Goal: Entertainment & Leisure: Browse casually

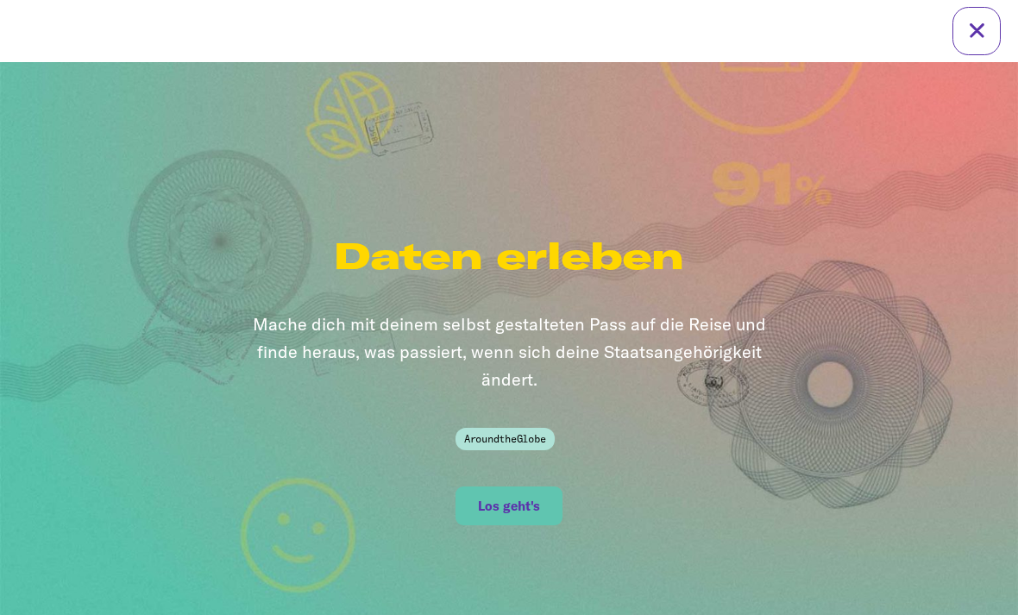
click at [515, 501] on button "Los geht's" at bounding box center [508, 506] width 106 height 39
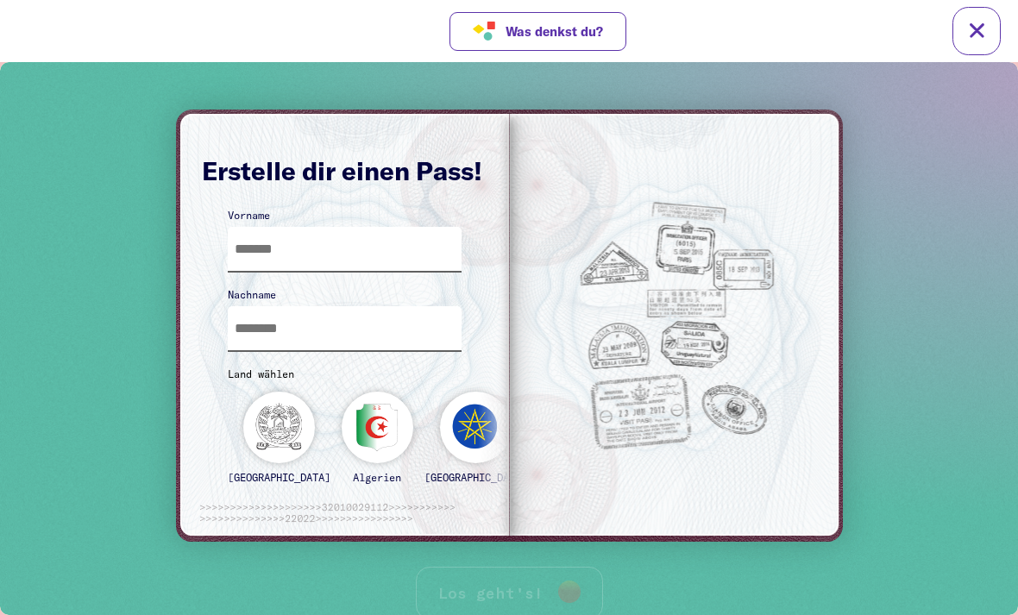
click at [410, 255] on input "text" at bounding box center [345, 249] width 235 height 44
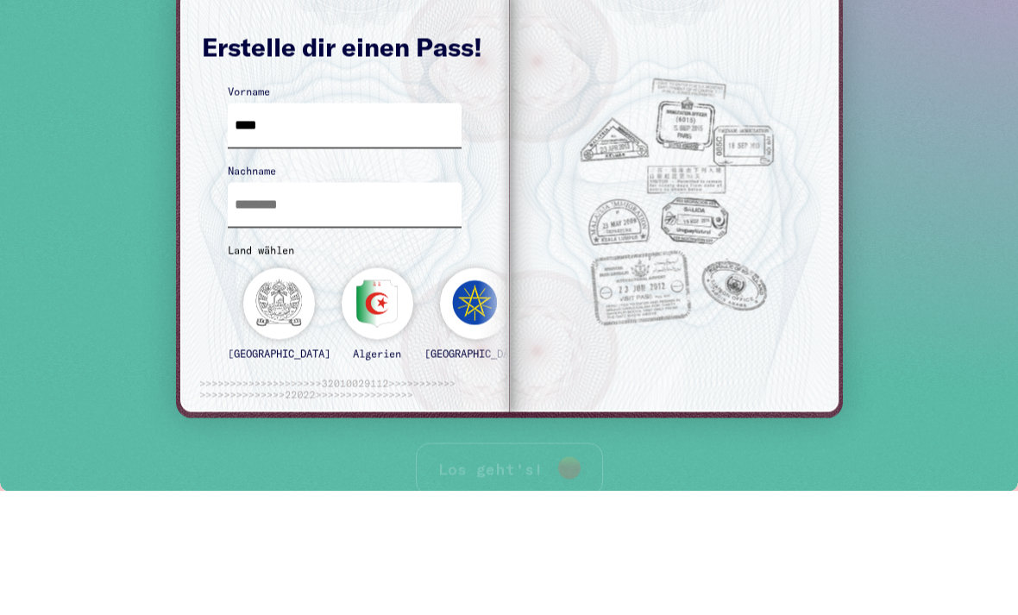
type input "***"
click at [258, 217] on input "text" at bounding box center [345, 205] width 235 height 44
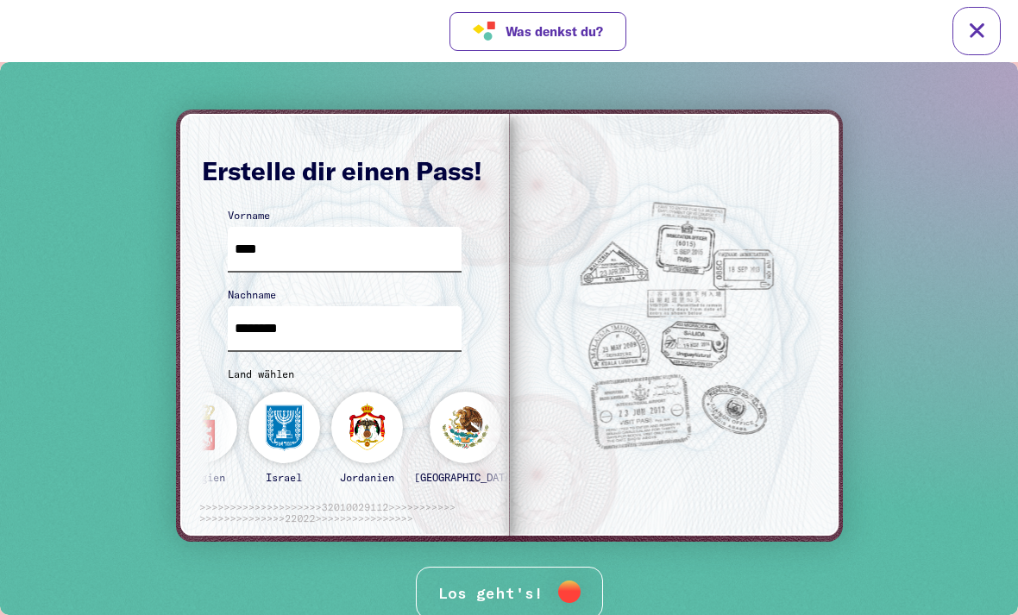
type input "********"
click at [528, 427] on div "[GEOGRAPHIC_DATA]" at bounding box center [582, 445] width 108 height 107
click at [455, 571] on div "Los geht's!" at bounding box center [509, 593] width 187 height 53
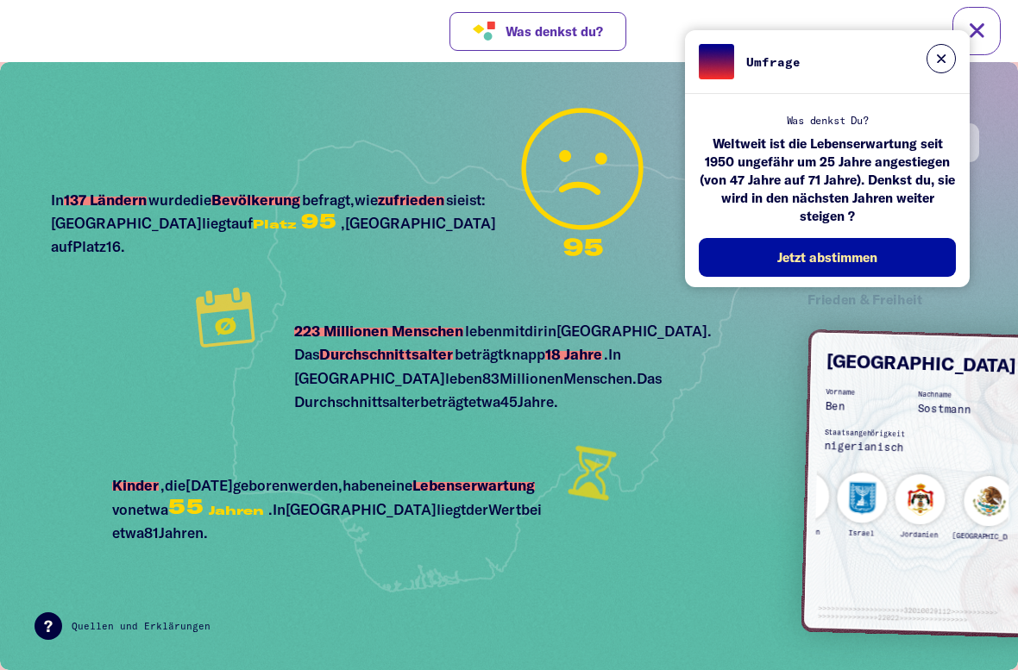
click at [953, 61] on button at bounding box center [940, 58] width 29 height 29
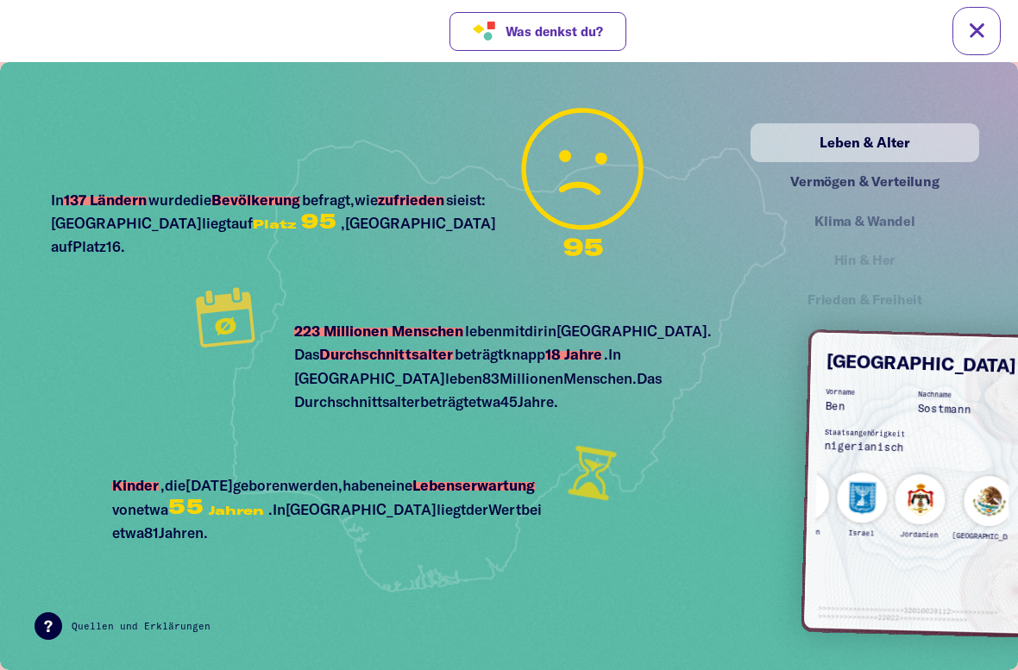
click at [908, 177] on div "Vermögen & Verteilung" at bounding box center [864, 182] width 191 height 22
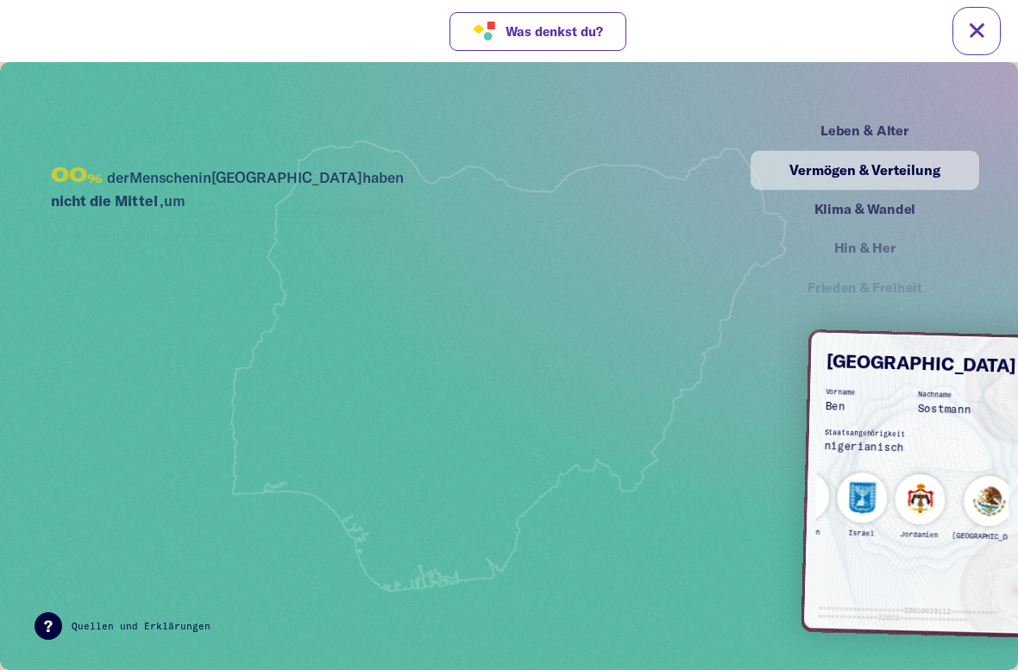
click at [909, 208] on div "Klima & Wandel" at bounding box center [865, 210] width 224 height 39
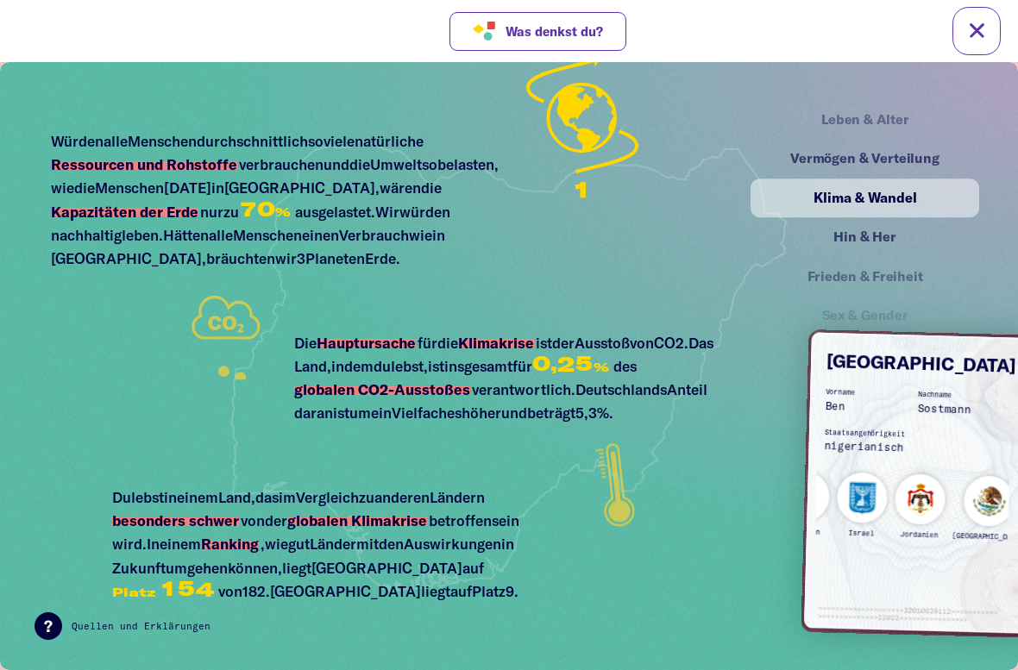
click at [920, 161] on div "Vermögen & Verteilung" at bounding box center [864, 159] width 191 height 22
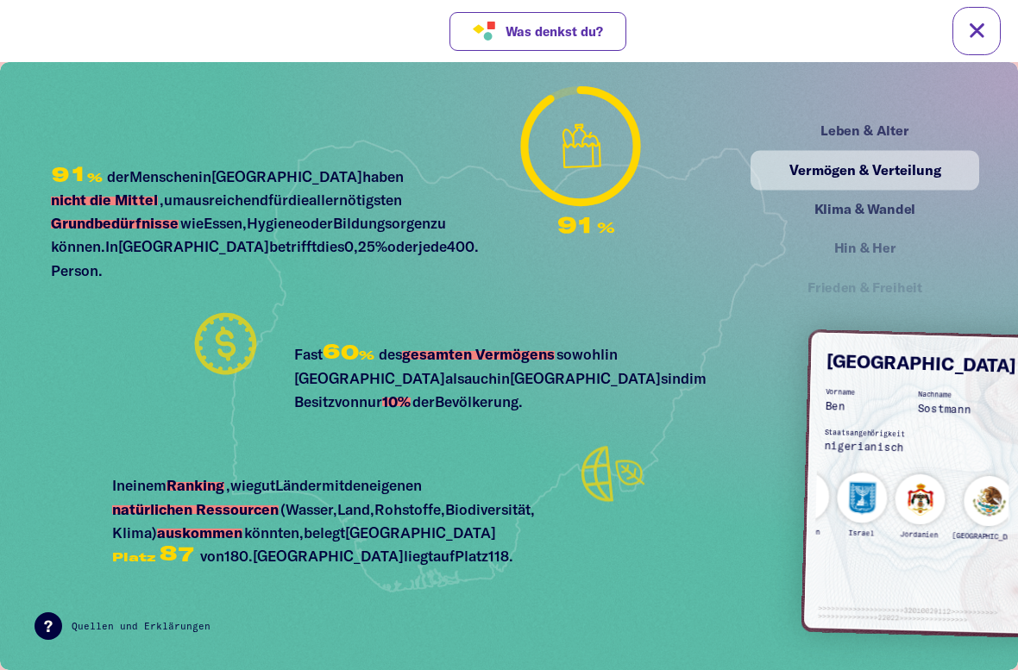
click at [886, 135] on div "Leben & Alter" at bounding box center [864, 131] width 191 height 22
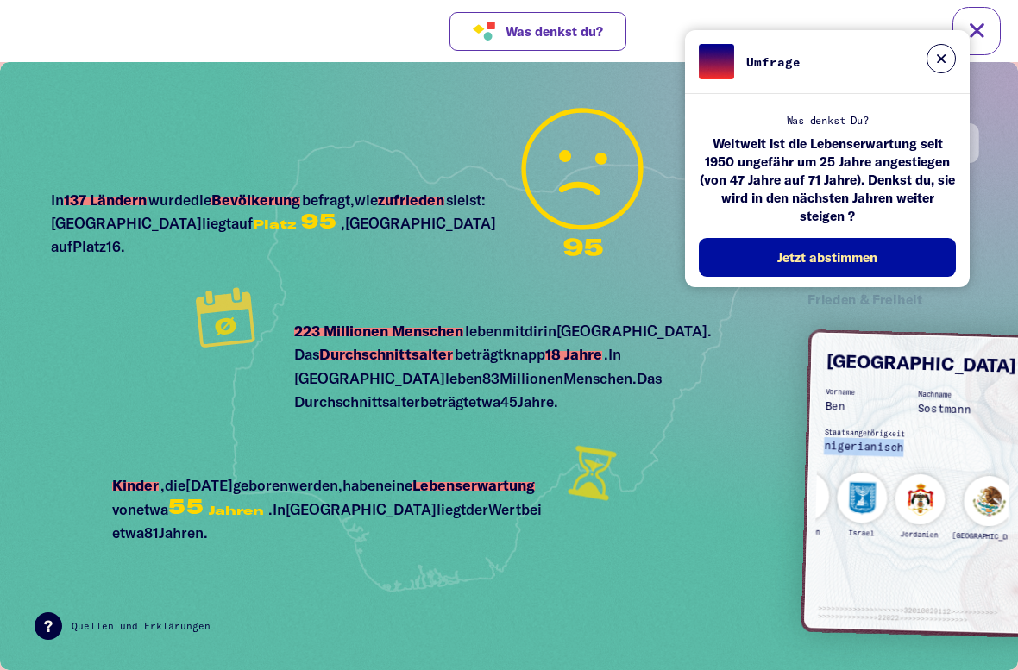
click at [728, 519] on img at bounding box center [509, 366] width 814 height 566
click at [713, 532] on img at bounding box center [509, 366] width 814 height 566
click at [801, 442] on img at bounding box center [509, 366] width 814 height 566
click at [744, 476] on img at bounding box center [509, 366] width 814 height 566
click at [950, 61] on button at bounding box center [940, 58] width 29 height 29
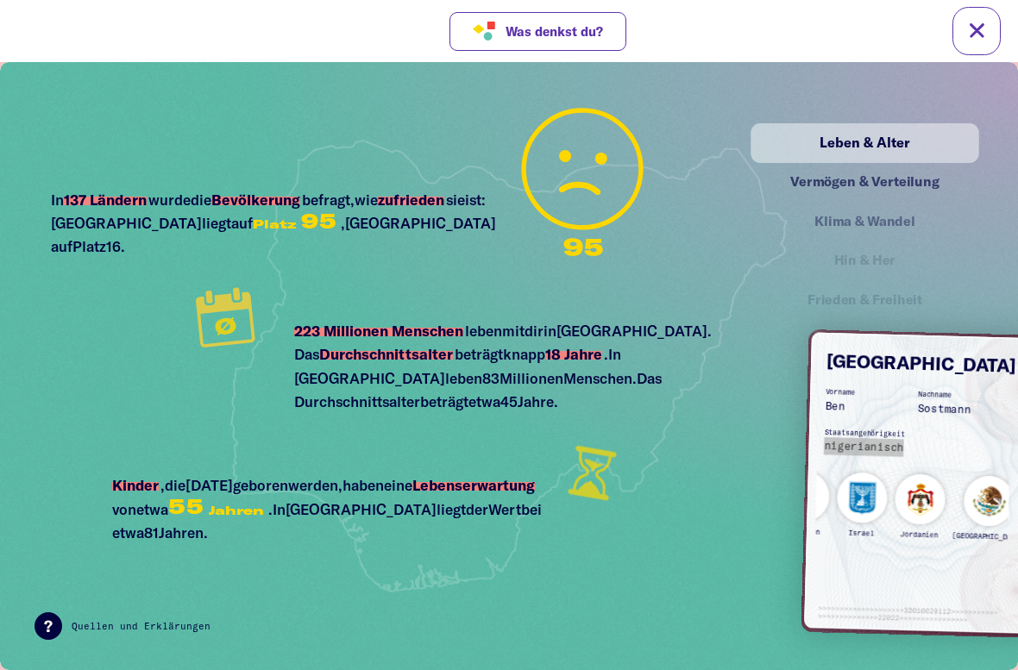
click at [952, 330] on div "Sex & Gender" at bounding box center [864, 340] width 175 height 20
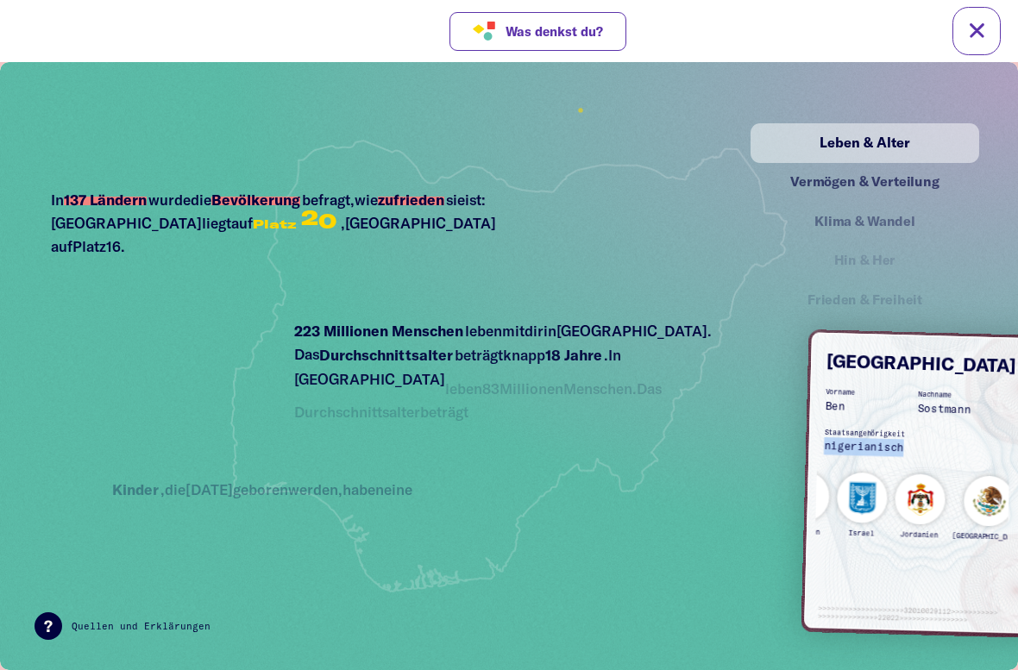
click at [812, 430] on img at bounding box center [923, 483] width 238 height 301
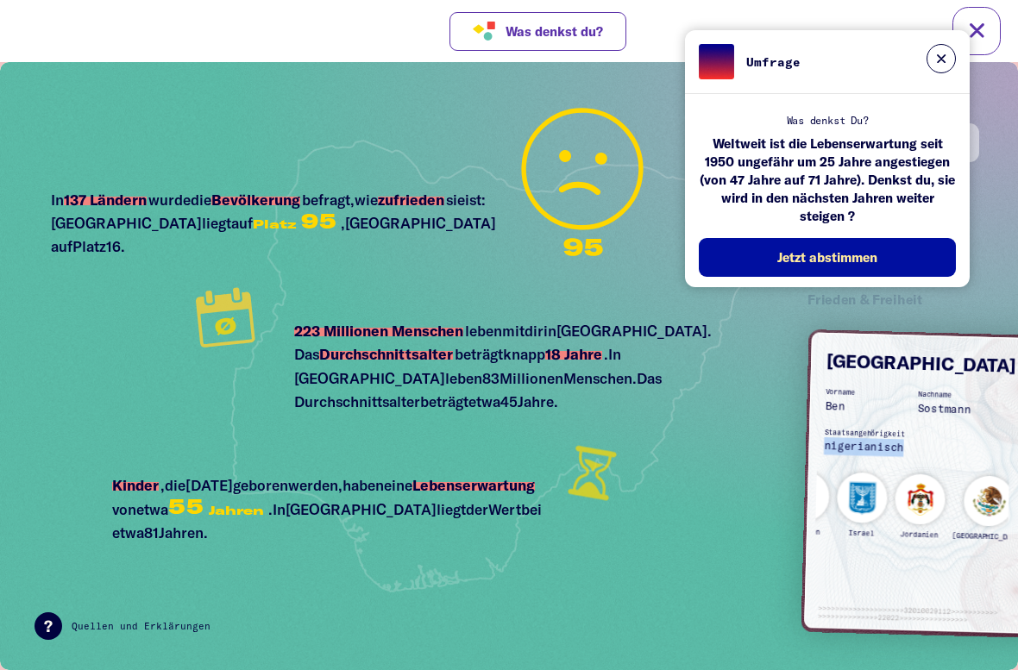
click at [952, 54] on button at bounding box center [940, 58] width 29 height 29
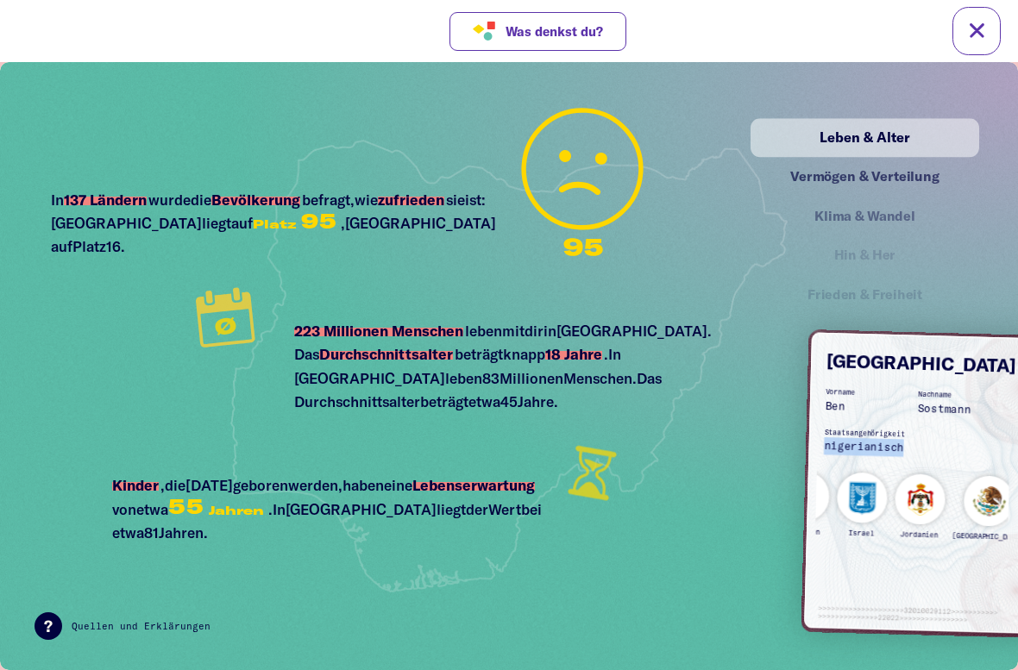
click at [901, 166] on div "Vermögen & Verteilung" at bounding box center [864, 177] width 191 height 22
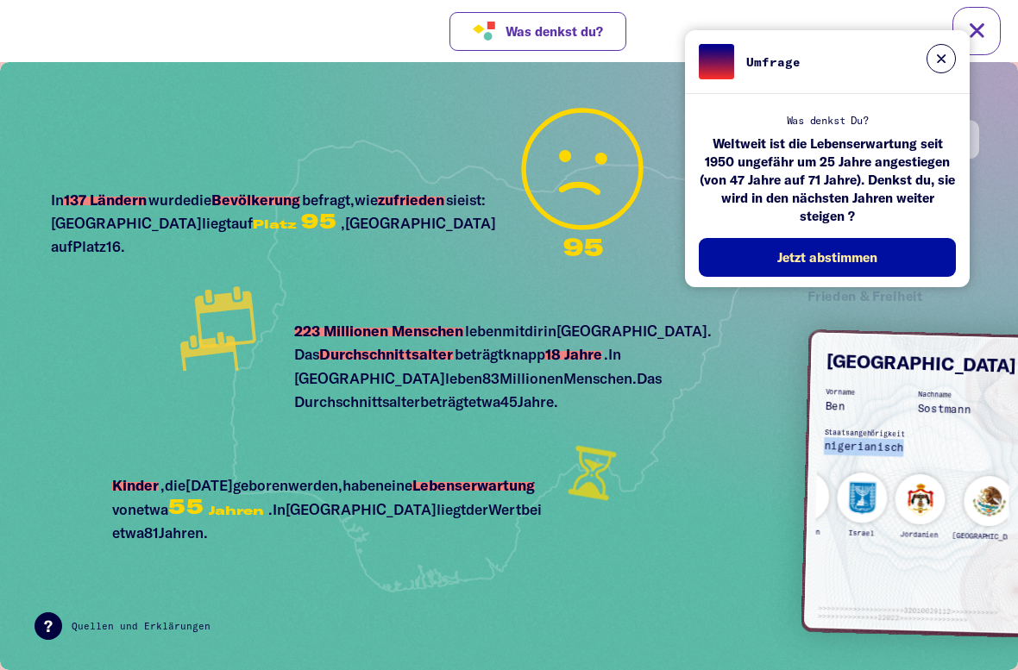
click at [861, 182] on div "Weltweit ist die Lebenserwartung seit 1950 ungefähr um 25 Jahre angestiegen (vo…" at bounding box center [827, 187] width 257 height 104
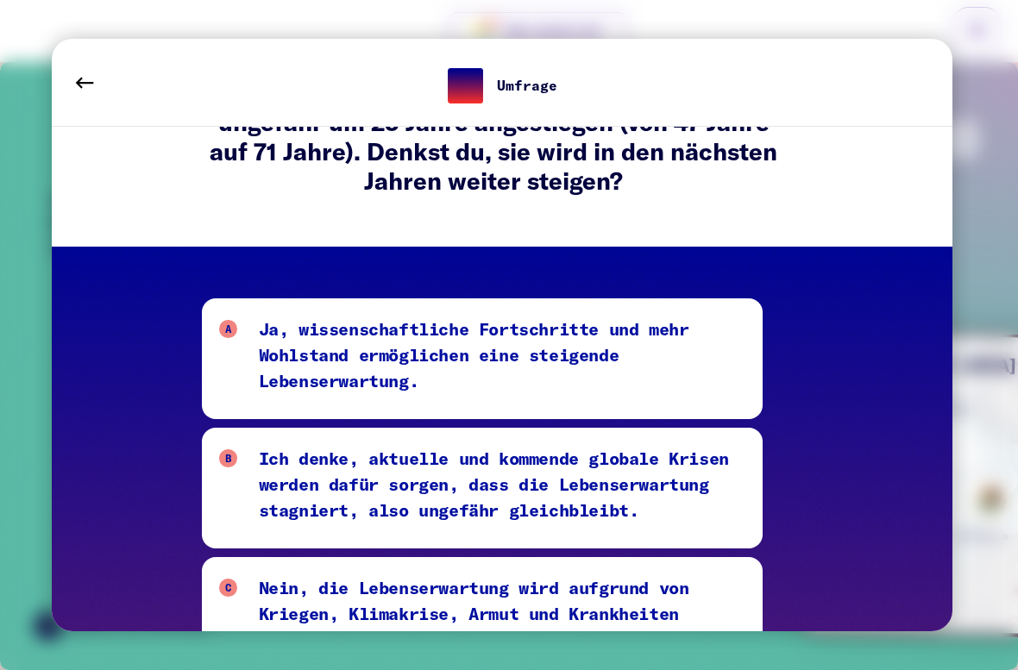
scroll to position [115, 0]
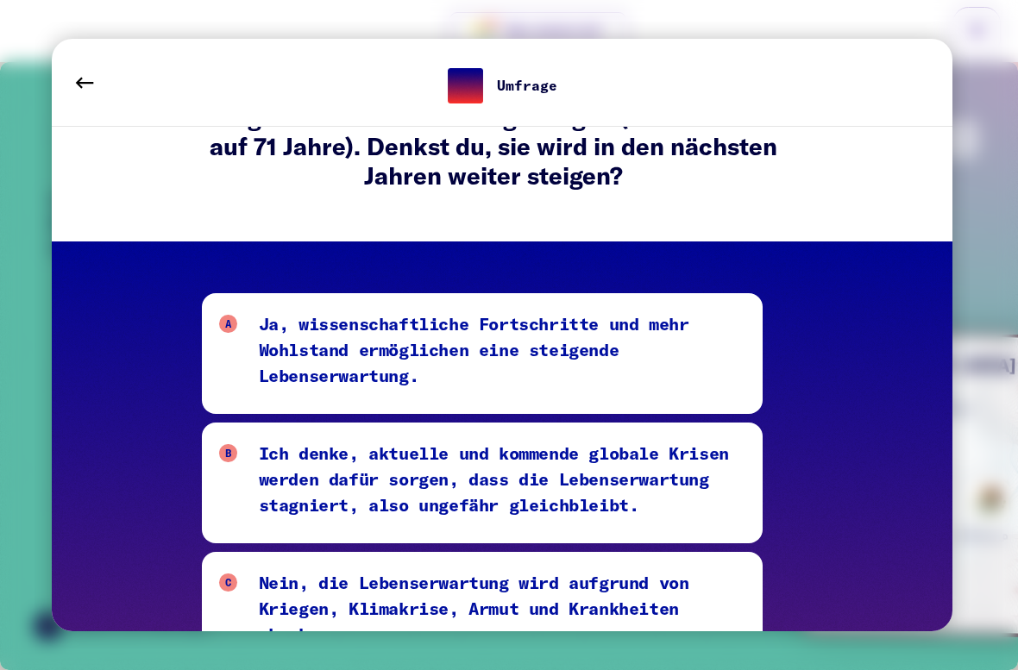
click at [91, 106] on button at bounding box center [84, 83] width 48 height 48
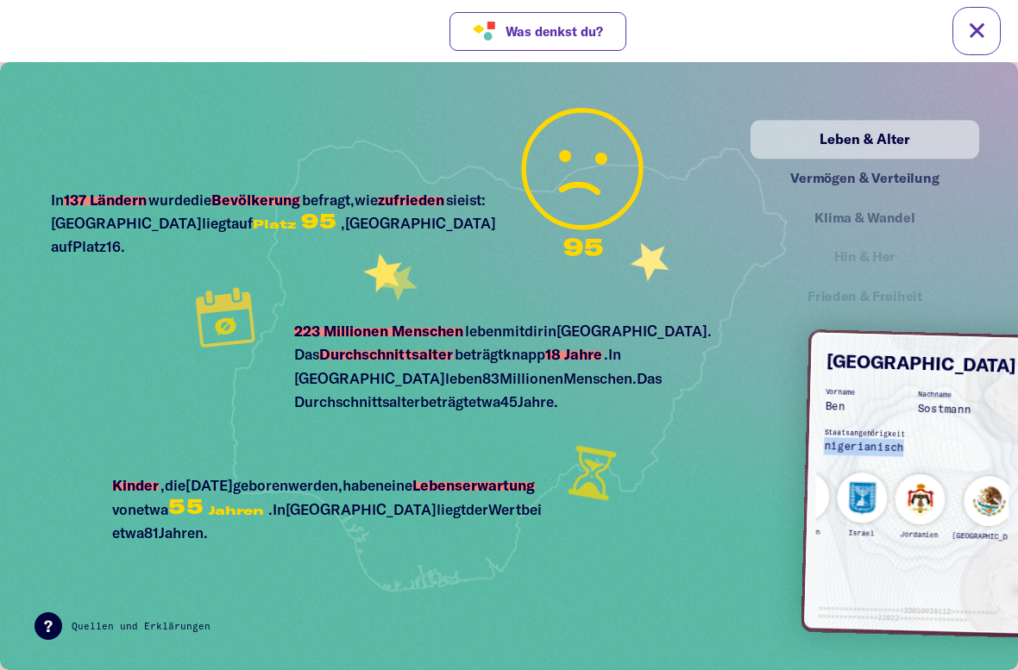
click at [902, 168] on div "Vermögen & Verteilung" at bounding box center [864, 179] width 191 height 22
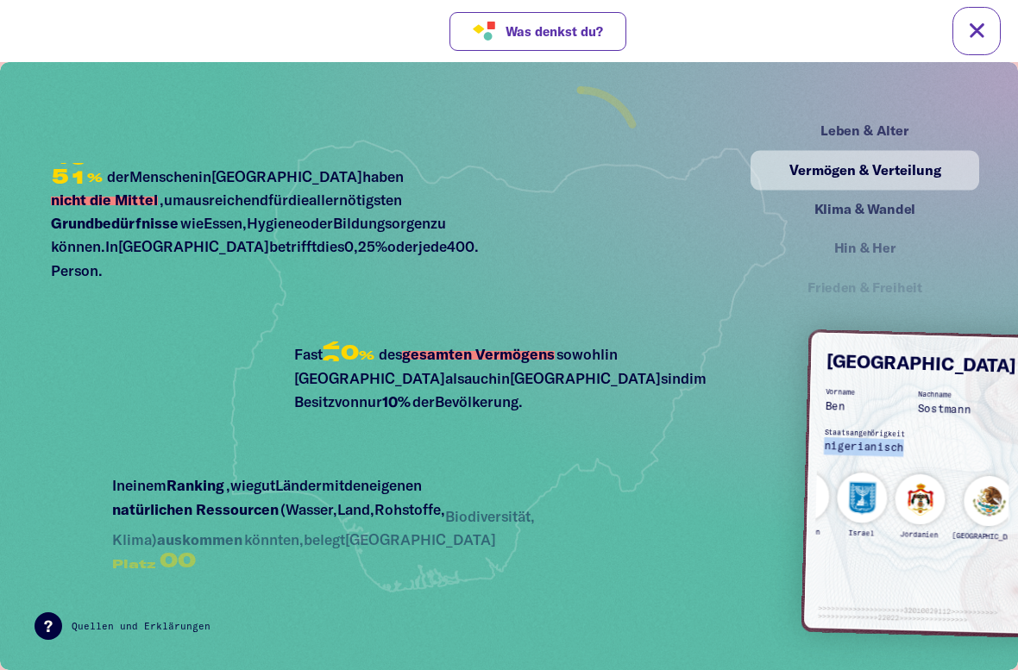
click at [743, 422] on img at bounding box center [509, 366] width 814 height 566
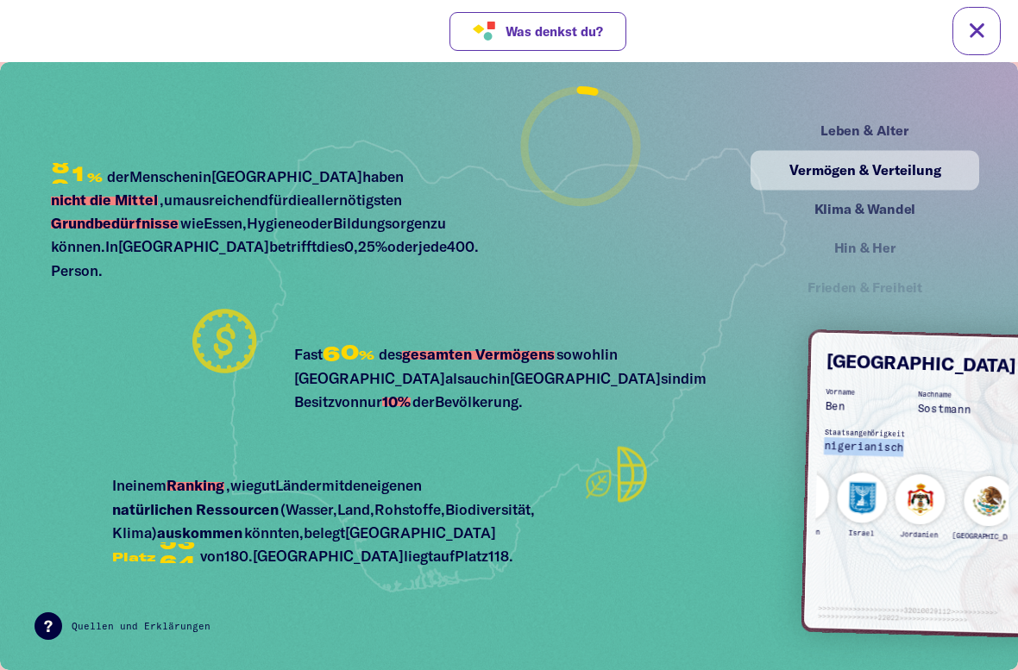
click at [843, 614] on html "00:00 / 00:00 Your browser does not support the audio element. Gruppe beitreten…" at bounding box center [509, 342] width 1018 height 684
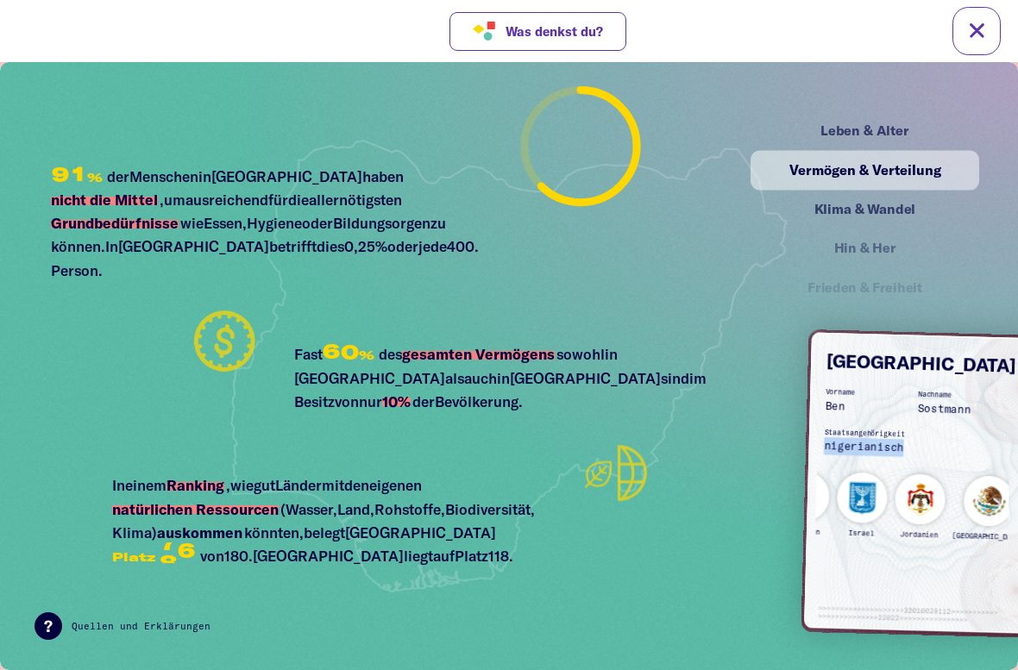
click at [850, 589] on img at bounding box center [923, 483] width 238 height 301
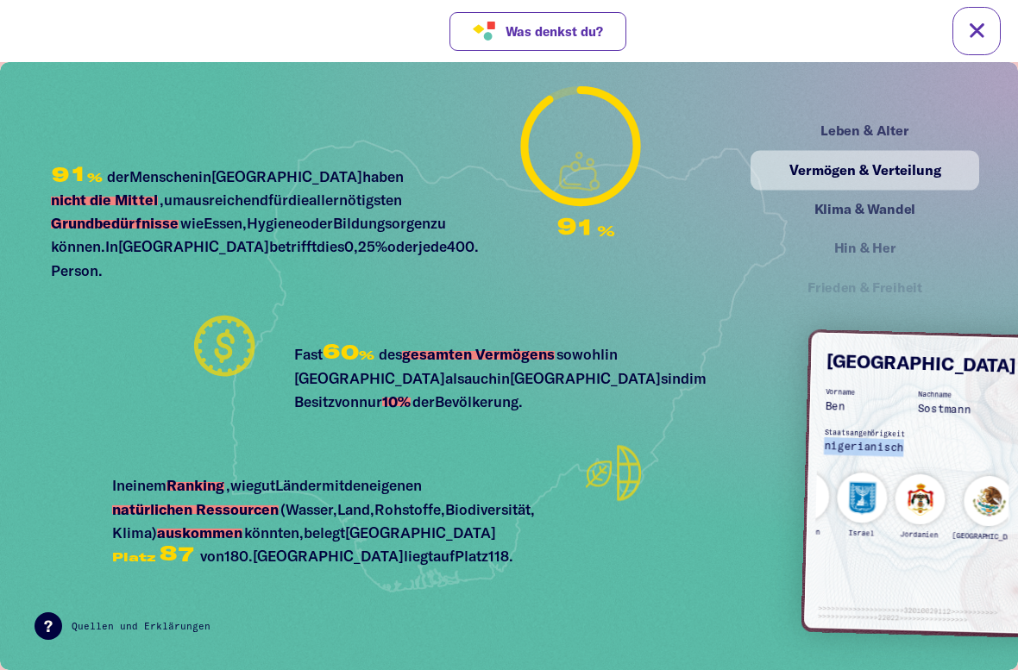
click at [842, 614] on div "true" at bounding box center [509, 677] width 1018 height 14
click at [885, 129] on div "Leben & Alter" at bounding box center [864, 131] width 191 height 22
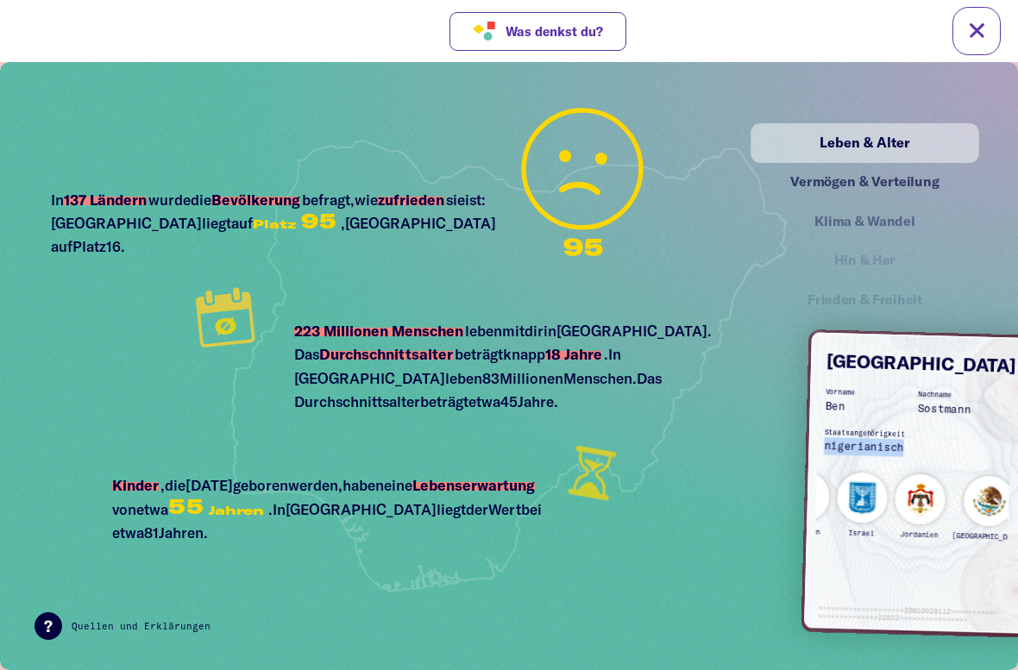
click at [880, 179] on div "Vermögen & Verteilung" at bounding box center [864, 182] width 191 height 22
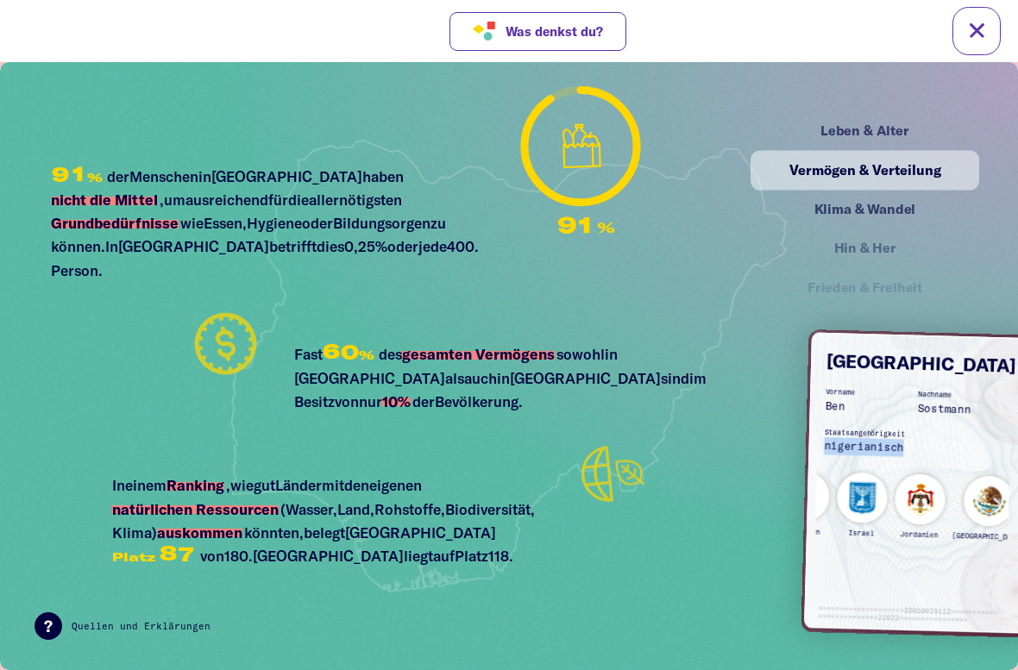
click at [878, 211] on div "Klima & Wandel" at bounding box center [865, 210] width 224 height 39
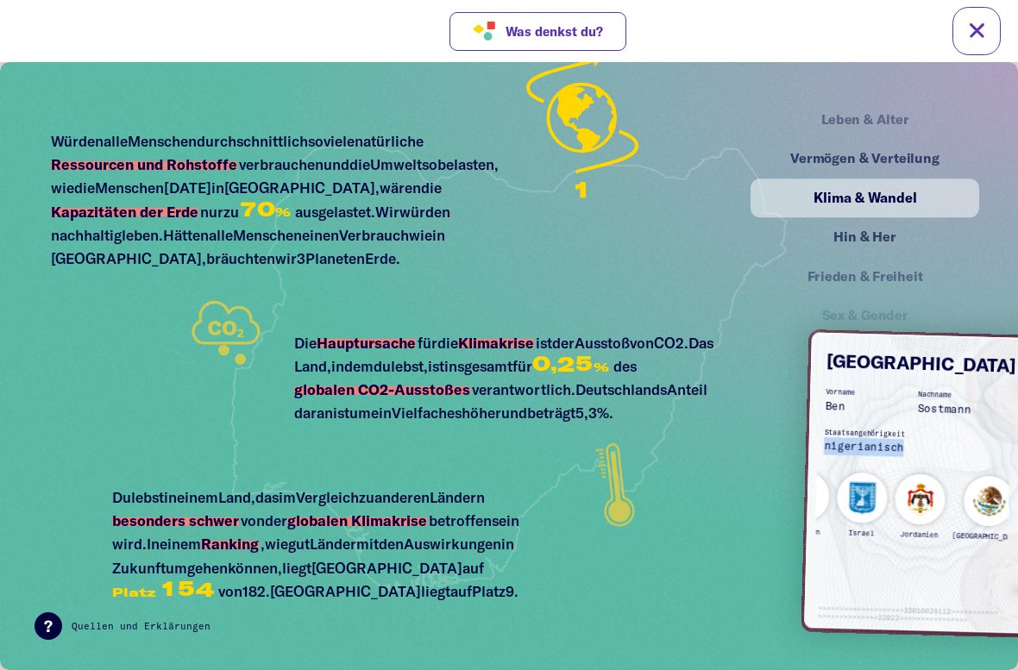
click at [896, 218] on div "Hin & Her" at bounding box center [865, 237] width 224 height 39
click at [872, 236] on div "Hin & Her" at bounding box center [865, 237] width 224 height 39
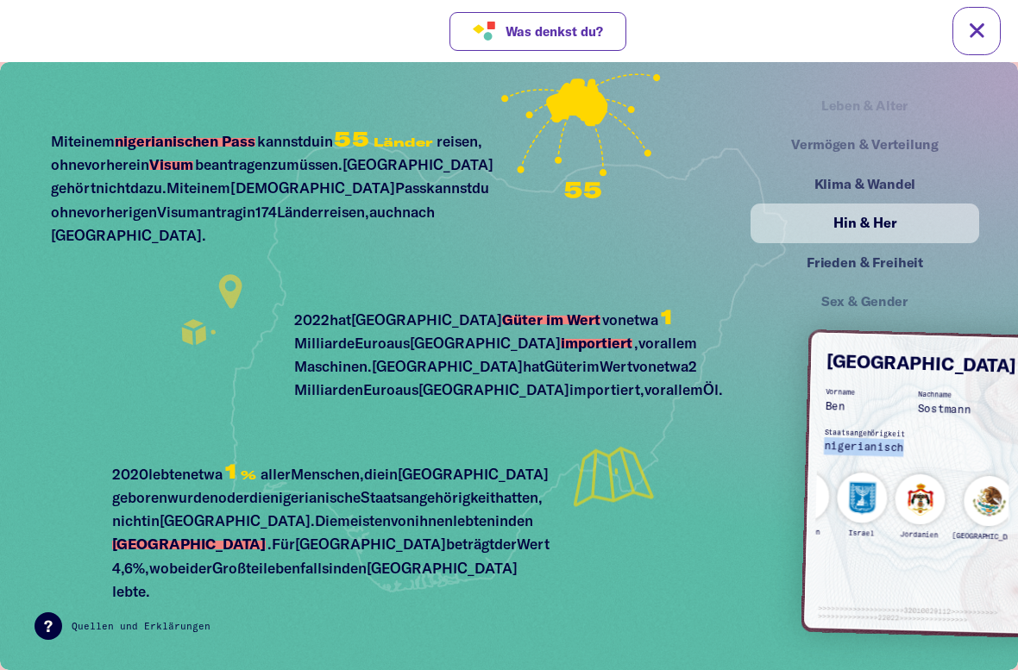
click at [912, 256] on div "Frieden & Freiheit" at bounding box center [864, 263] width 191 height 22
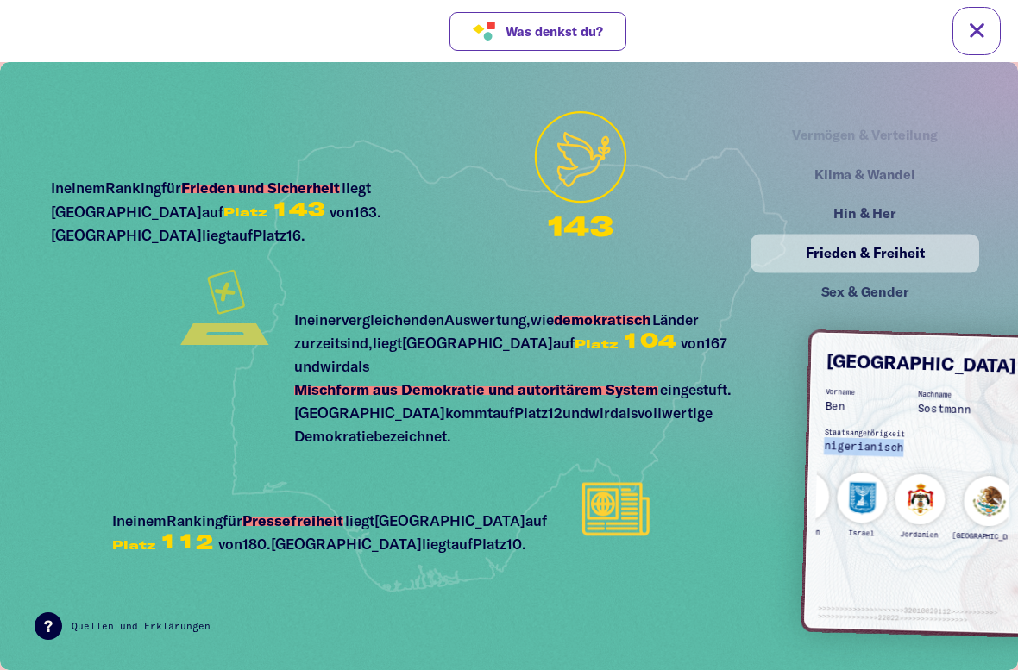
click at [675, 568] on img at bounding box center [509, 366] width 814 height 566
click at [768, 614] on html "00:00 / 00:00 Your browser does not support the audio element. Gruppe beitreten…" at bounding box center [509, 342] width 1018 height 684
click at [728, 487] on img at bounding box center [509, 366] width 814 height 566
click at [617, 590] on img at bounding box center [509, 366] width 814 height 566
click at [690, 592] on img at bounding box center [509, 366] width 814 height 566
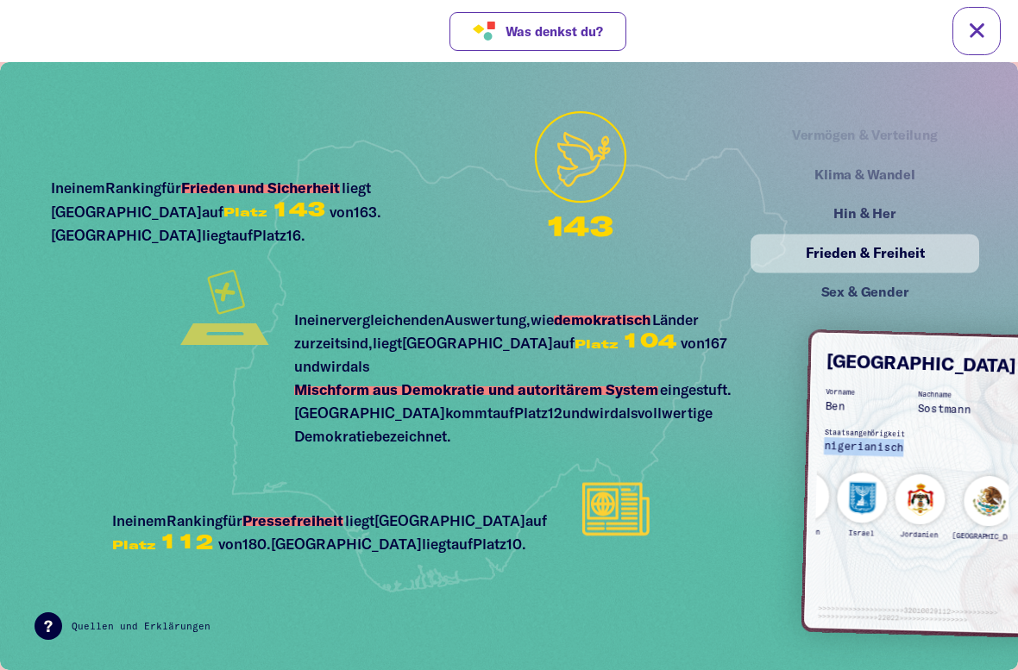
click at [556, 587] on img at bounding box center [509, 366] width 814 height 566
click at [666, 556] on img at bounding box center [509, 366] width 814 height 566
click at [676, 575] on img at bounding box center [509, 366] width 814 height 566
click at [720, 606] on img at bounding box center [509, 366] width 814 height 566
click at [731, 601] on img at bounding box center [509, 366] width 814 height 566
